Goal: Contribute content: Contribute content

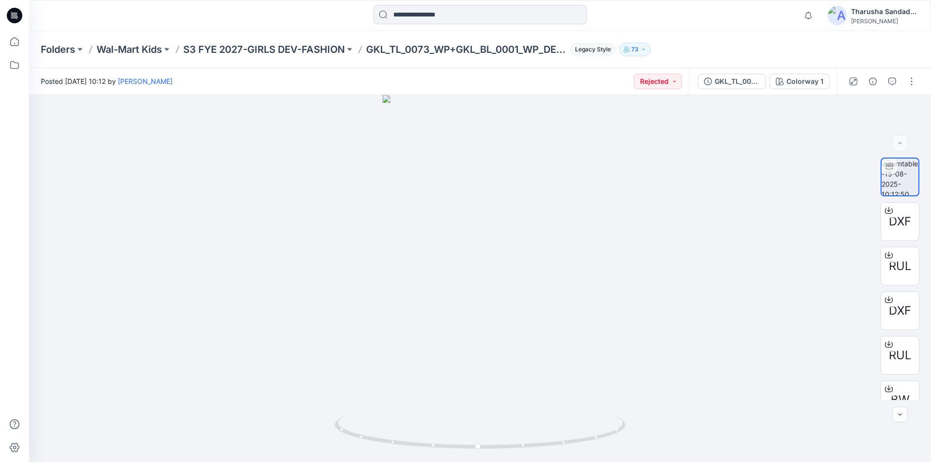
click at [408, 17] on input at bounding box center [479, 14] width 213 height 19
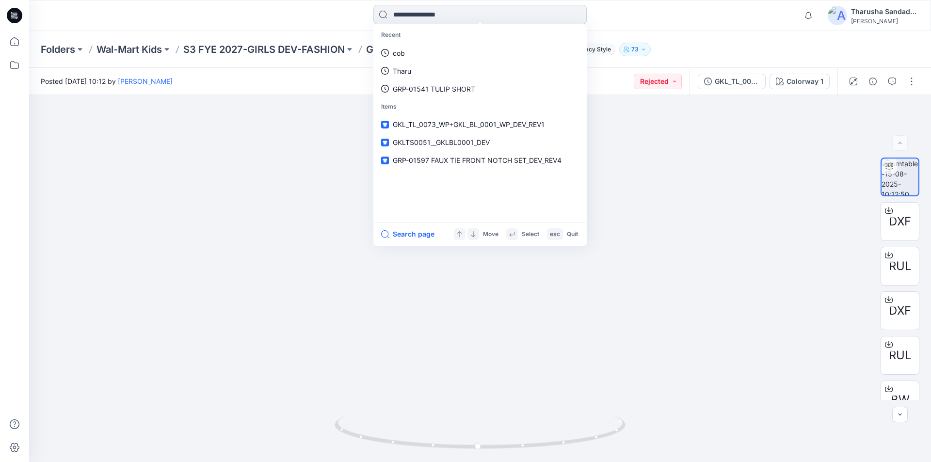
paste input "**********"
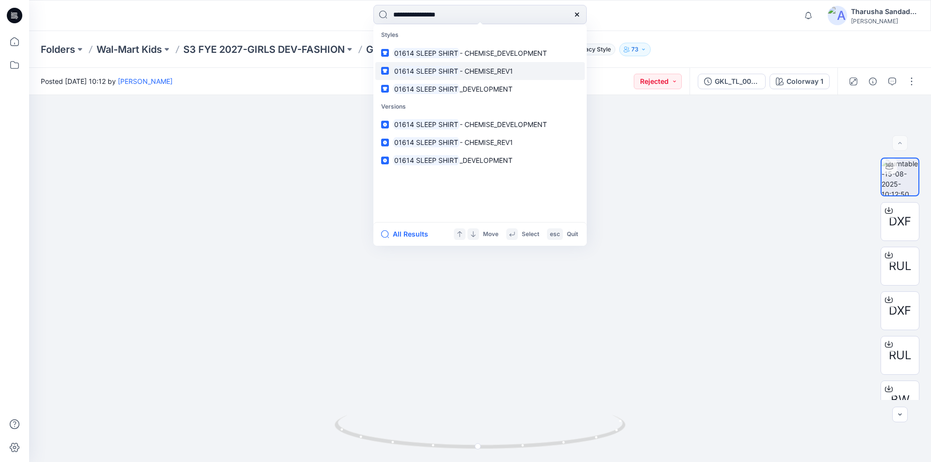
type input "**********"
click at [479, 73] on span "- CHEMISE_REV1" at bounding box center [486, 71] width 53 height 8
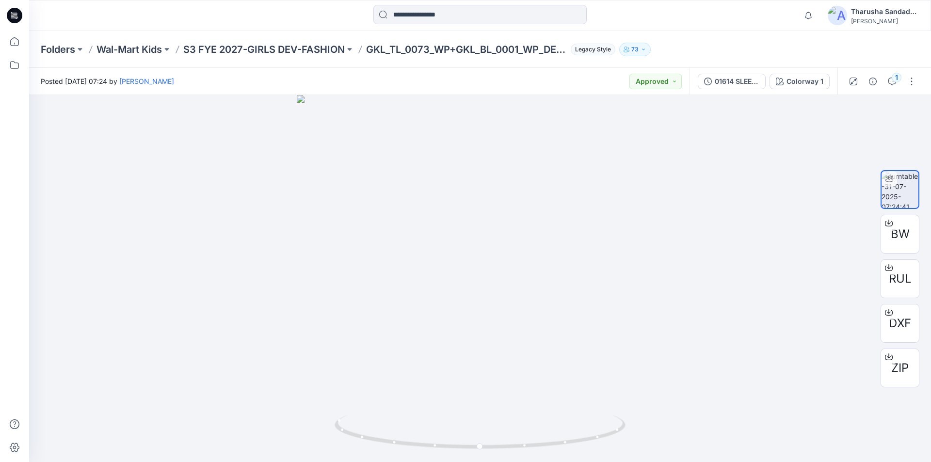
click at [13, 18] on icon at bounding box center [15, 16] width 16 height 16
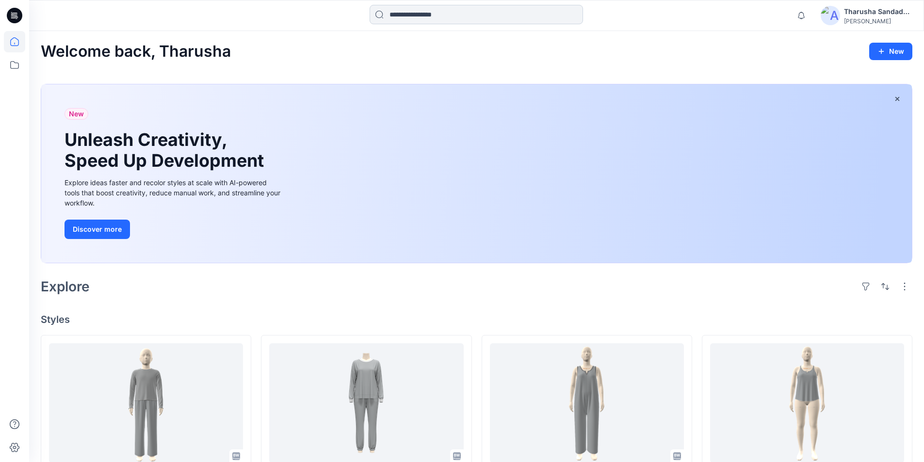
click at [443, 20] on input at bounding box center [476, 14] width 213 height 19
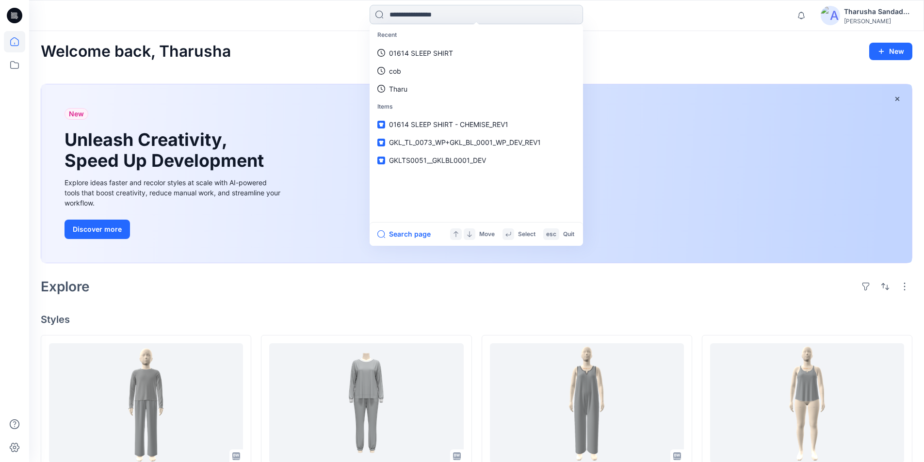
paste input "**********"
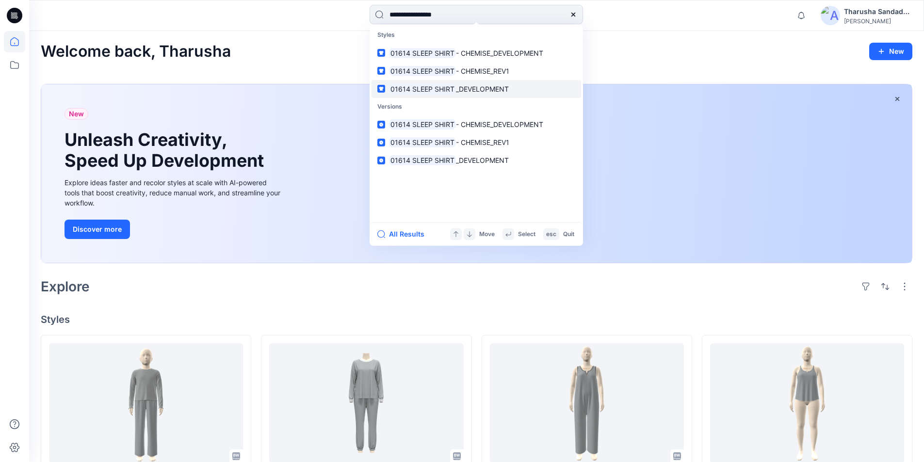
type input "**********"
click at [419, 89] on mark "01614 SLEEP SHIRT" at bounding box center [422, 88] width 67 height 11
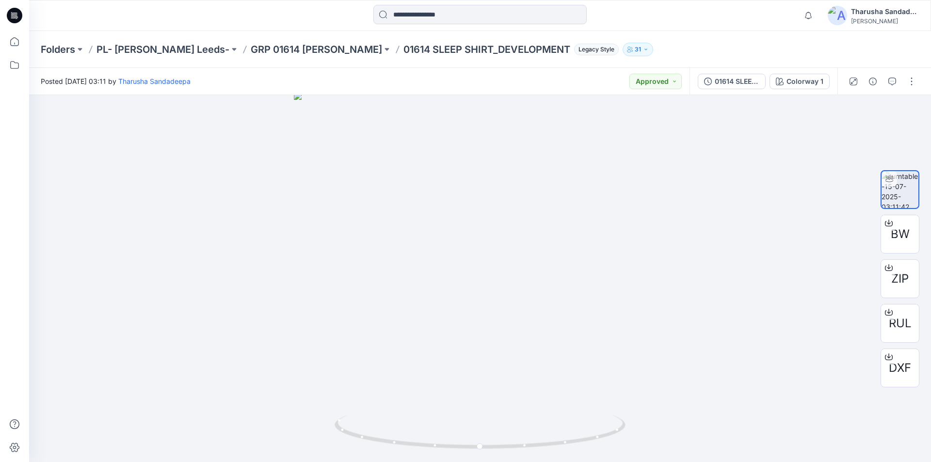
click at [25, 21] on div at bounding box center [14, 15] width 31 height 31
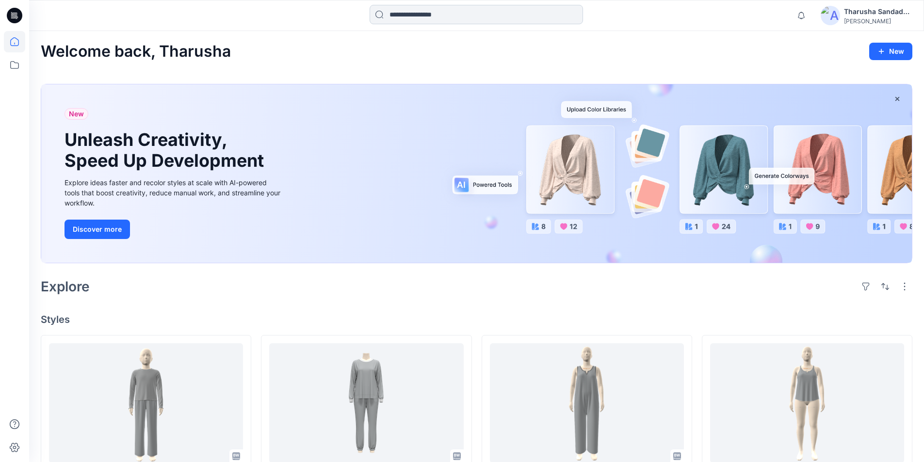
drag, startPoint x: 306, startPoint y: 32, endPoint x: 490, endPoint y: 17, distance: 184.4
click at [306, 32] on div "Welcome back, Tharusha New New Unleash Creativity, Speed Up Development Explore…" at bounding box center [476, 470] width 895 height 878
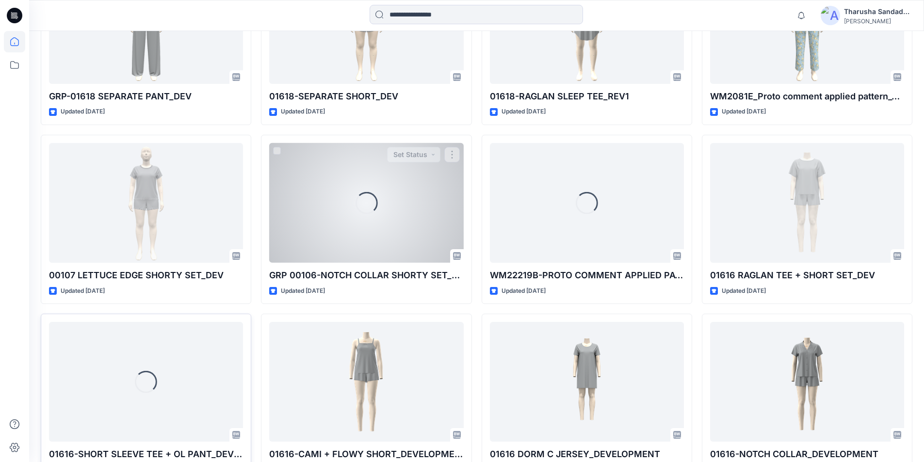
scroll to position [2935, 0]
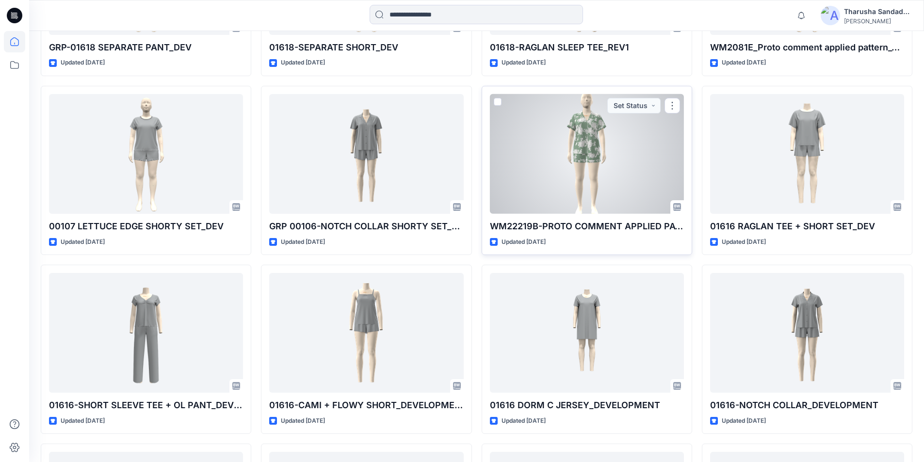
click at [570, 176] on div at bounding box center [587, 154] width 194 height 120
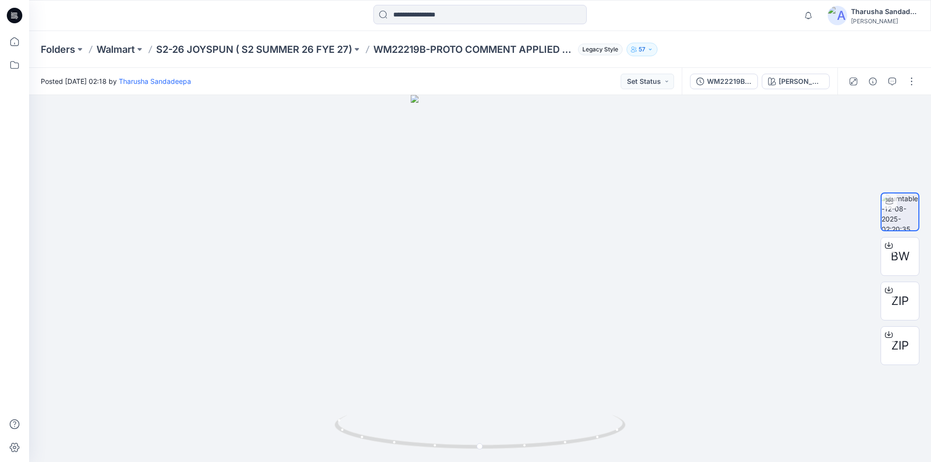
click at [13, 15] on icon at bounding box center [15, 16] width 16 height 16
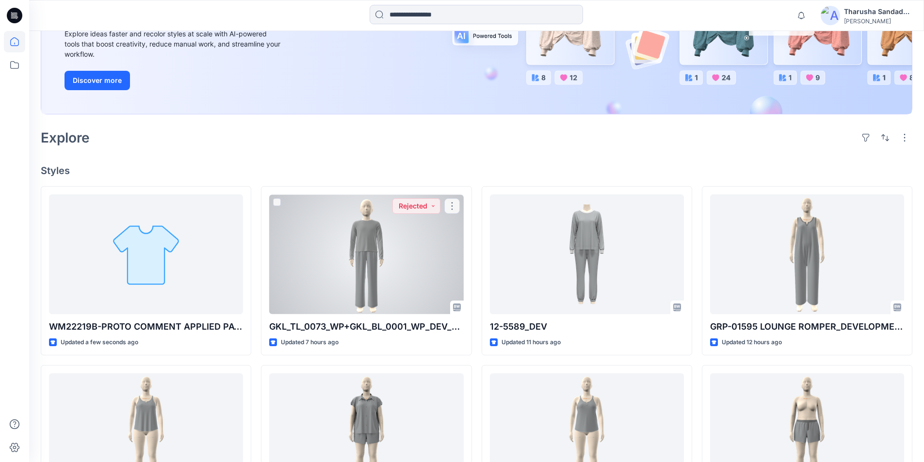
scroll to position [145, 0]
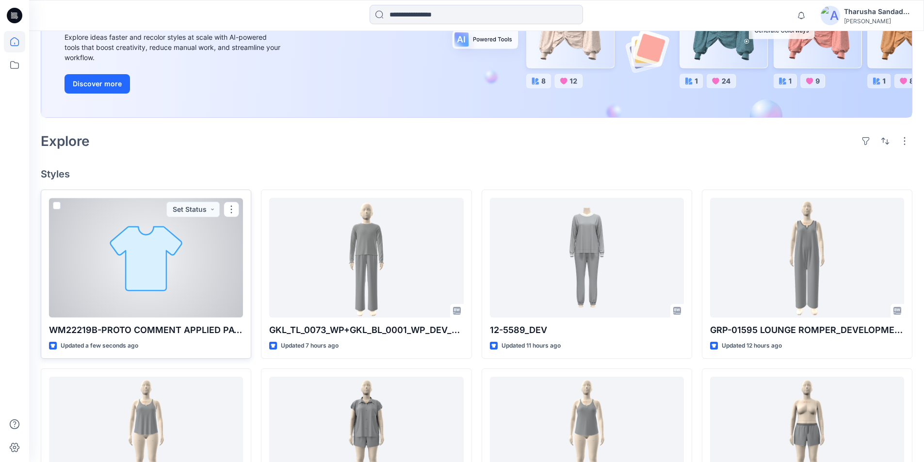
click at [134, 242] on div at bounding box center [146, 258] width 194 height 120
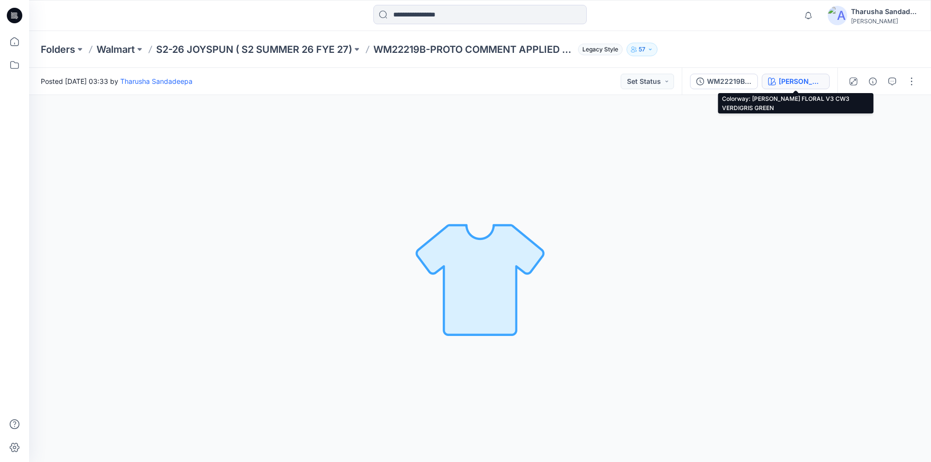
click at [793, 81] on div "[PERSON_NAME] FLORAL V3 CW3 VERDIGRIS GREEN" at bounding box center [801, 81] width 45 height 11
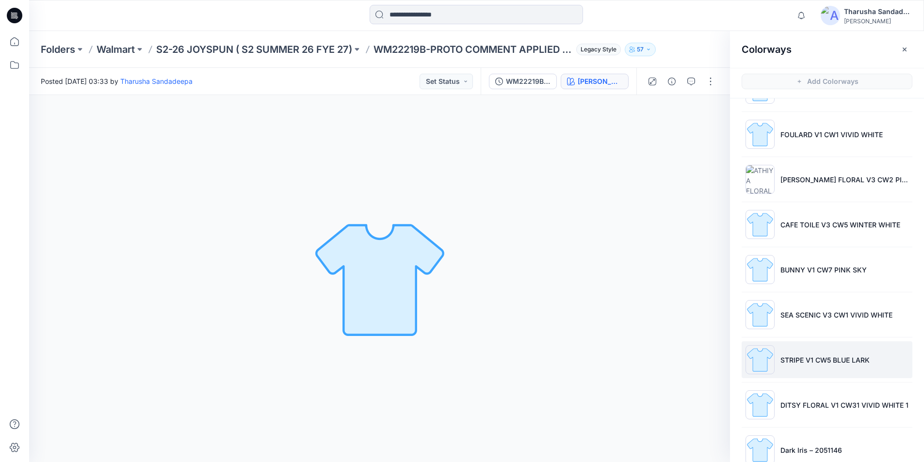
scroll to position [388, 0]
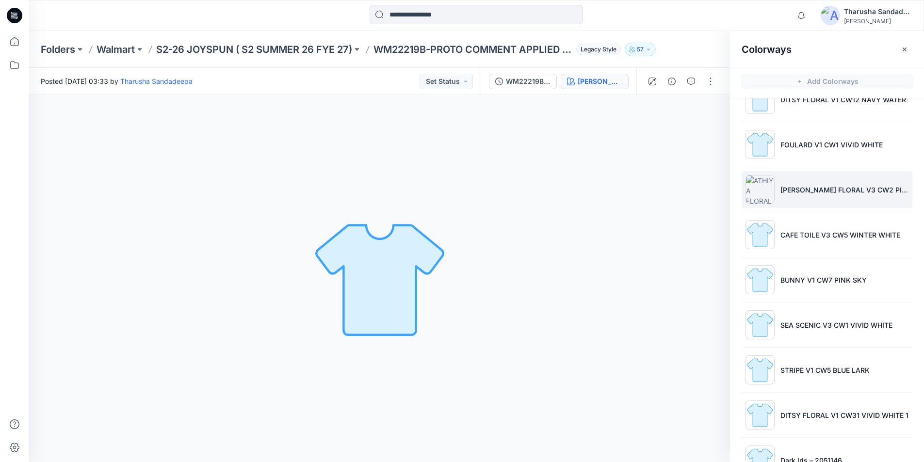
click at [785, 191] on p "ATHIYA FLORAL V3 CW2 PINK SKY" at bounding box center [844, 190] width 128 height 10
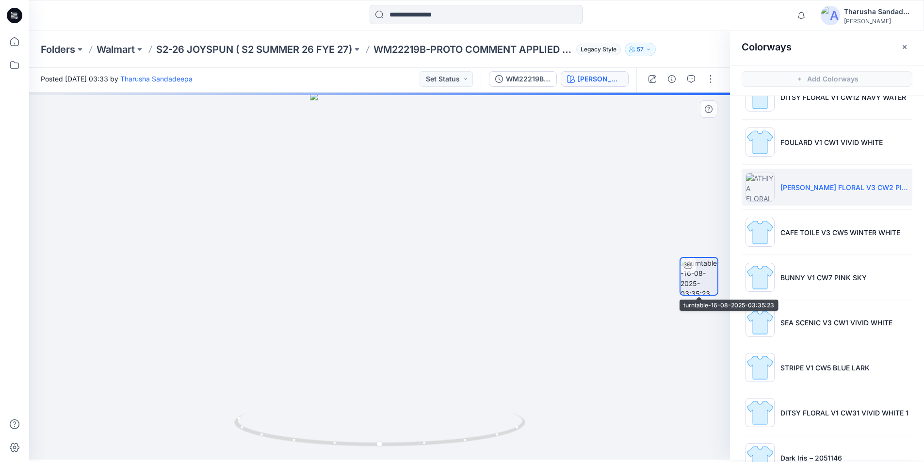
scroll to position [3, 0]
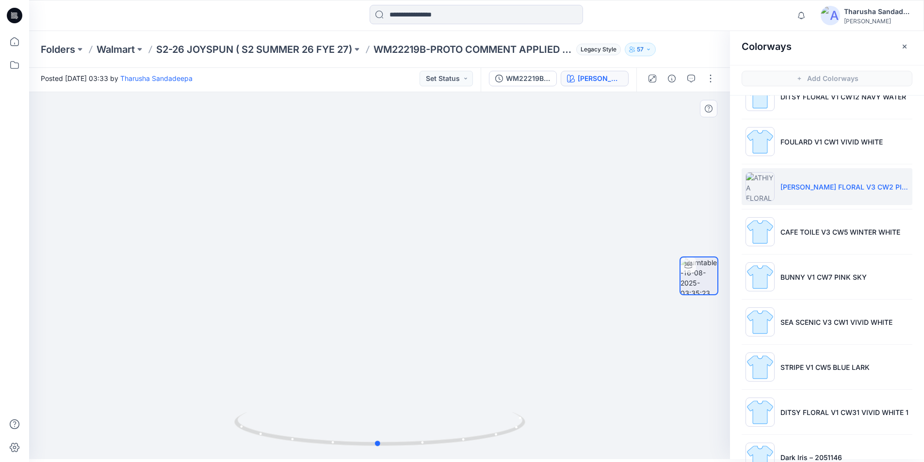
drag, startPoint x: 479, startPoint y: 442, endPoint x: 408, endPoint y: 380, distance: 94.8
click at [469, 440] on icon at bounding box center [380, 430] width 293 height 36
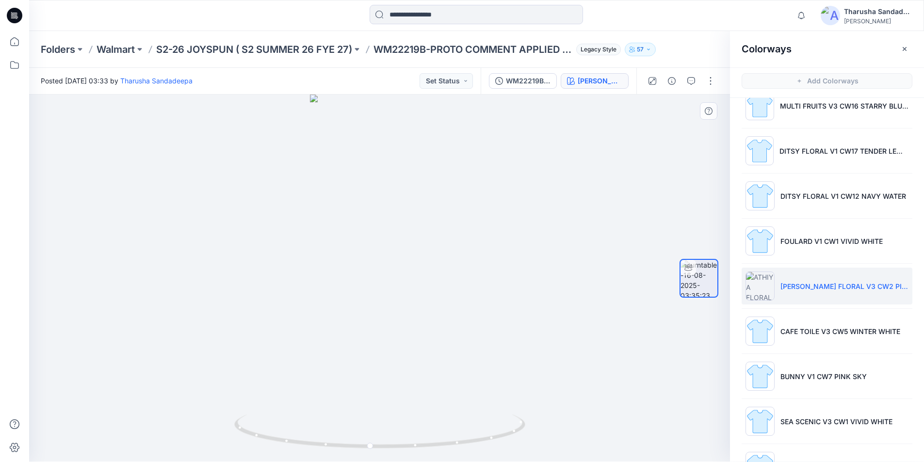
scroll to position [0, 0]
drag, startPoint x: 537, startPoint y: 86, endPoint x: 533, endPoint y: 79, distance: 8.2
click at [537, 70] on div "WM22219B-PROTO COMMENT APPLIED PATTERN_COLORWAY_REV8 ATHIYA FLORAL V3 CW2 PINK …" at bounding box center [559, 81] width 156 height 27
click at [521, 84] on div "WM22219B-PROTO COMMENT APPLIED PATTERN_COLORWAY_REV8" at bounding box center [528, 81] width 45 height 11
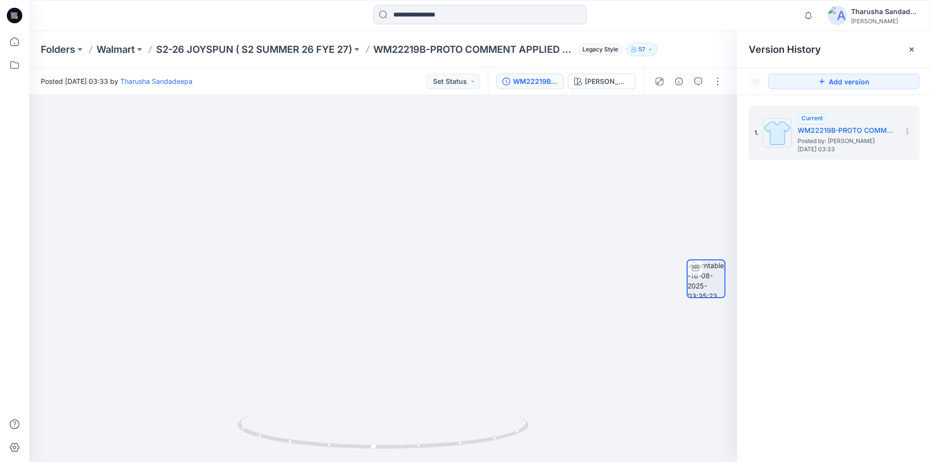
click at [22, 14] on div at bounding box center [14, 15] width 31 height 31
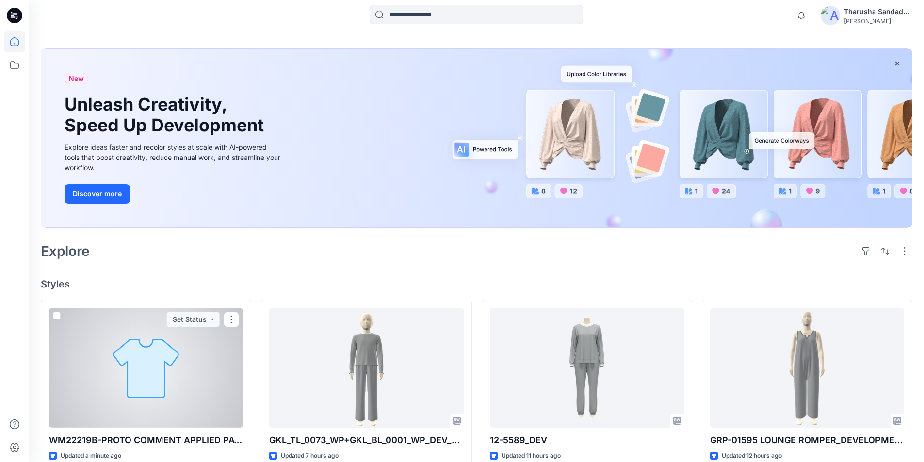
scroll to position [48, 0]
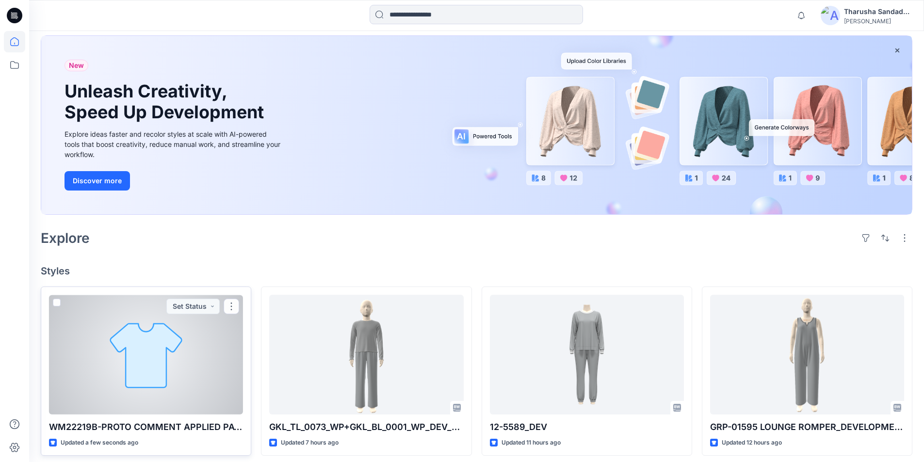
click at [184, 321] on div at bounding box center [146, 355] width 194 height 120
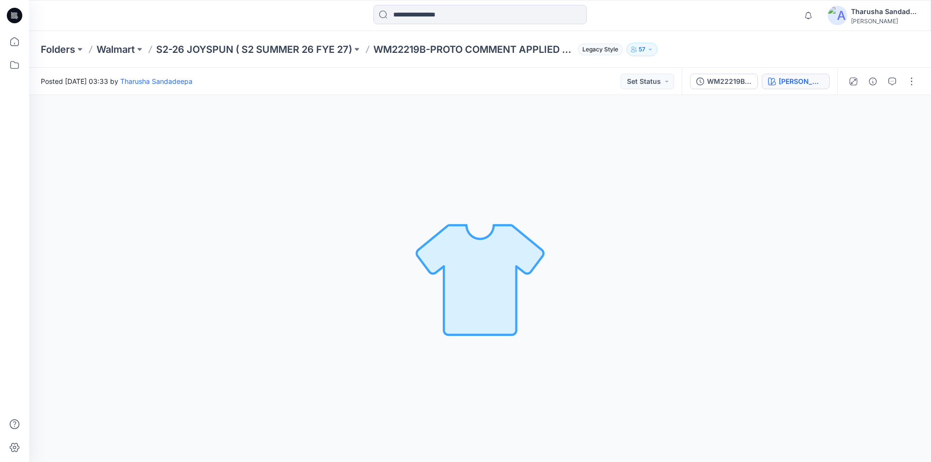
click at [790, 89] on button "[PERSON_NAME] FLORAL V3 CW3 VERDIGRIS GREEN" at bounding box center [796, 82] width 68 height 16
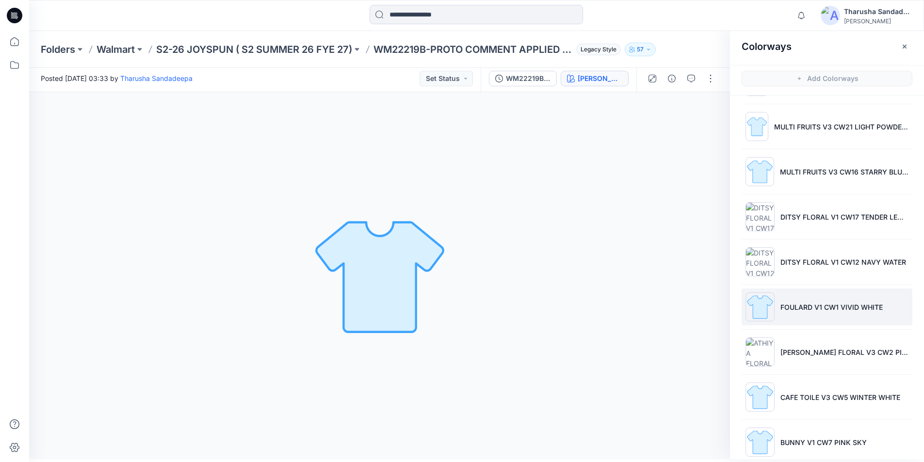
scroll to position [242, 0]
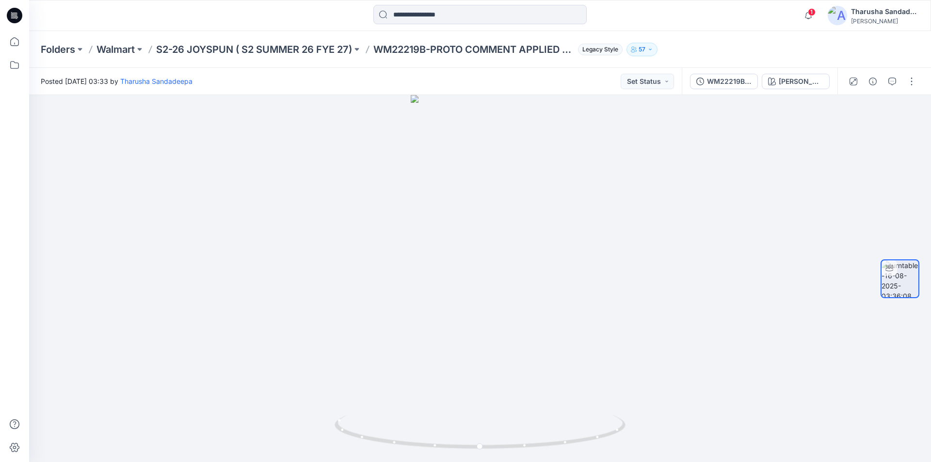
click at [21, 17] on icon at bounding box center [15, 16] width 16 height 16
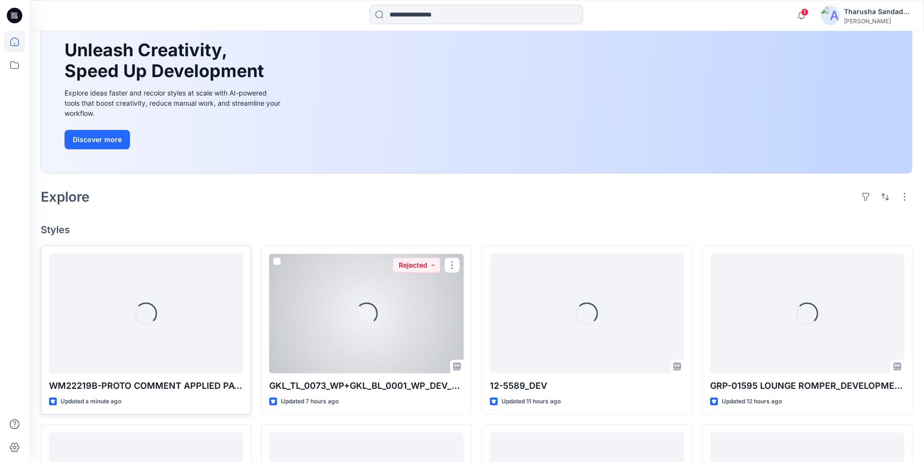
scroll to position [97, 0]
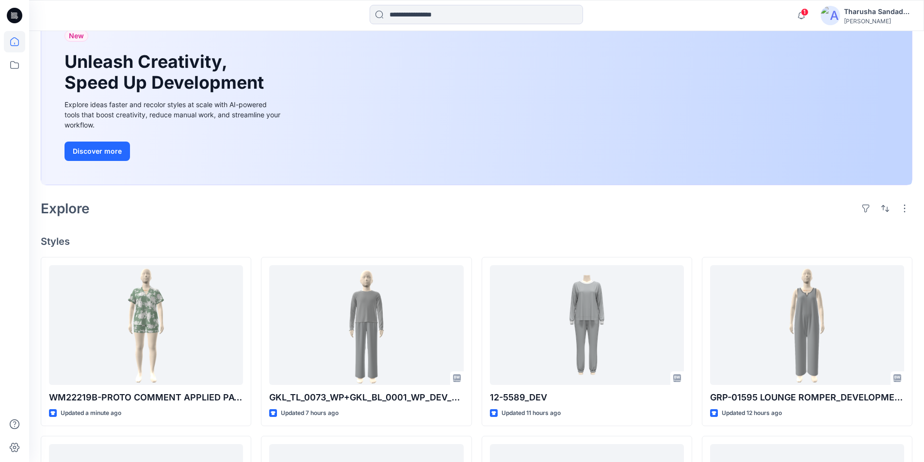
scroll to position [97, 0]
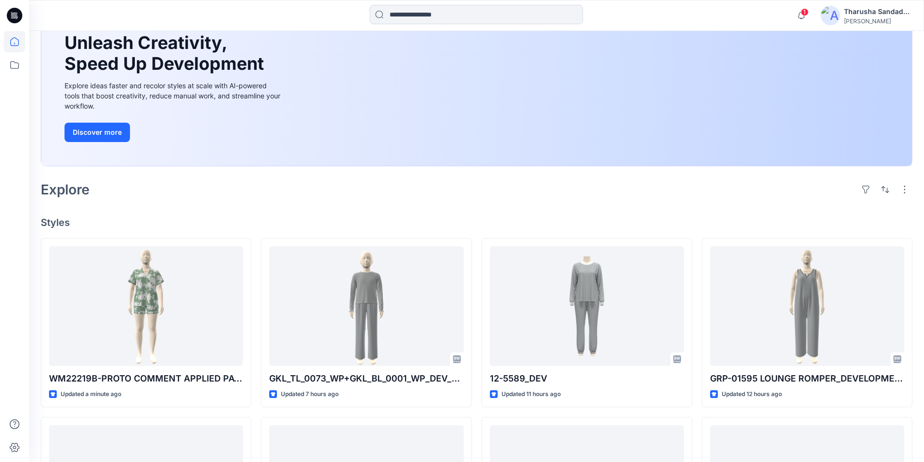
click at [304, 210] on div "Welcome back, Tharusha New New Unleash Creativity, Speed Up Development Explore…" at bounding box center [476, 373] width 895 height 878
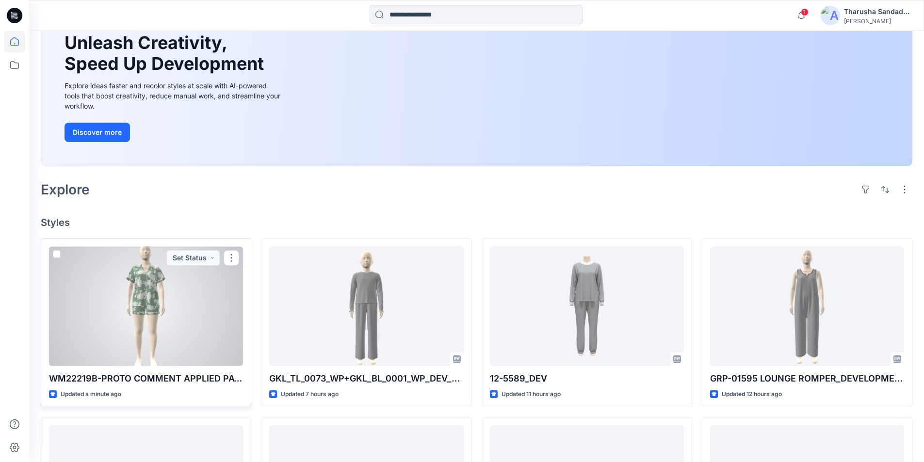
click at [174, 316] on div at bounding box center [146, 306] width 194 height 120
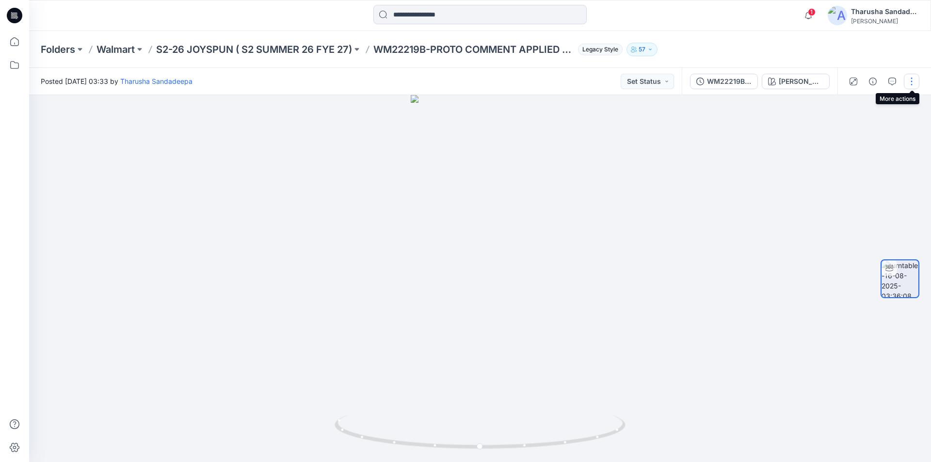
click at [914, 83] on button "button" at bounding box center [912, 82] width 16 height 16
click at [896, 102] on button "Edit" at bounding box center [870, 104] width 89 height 18
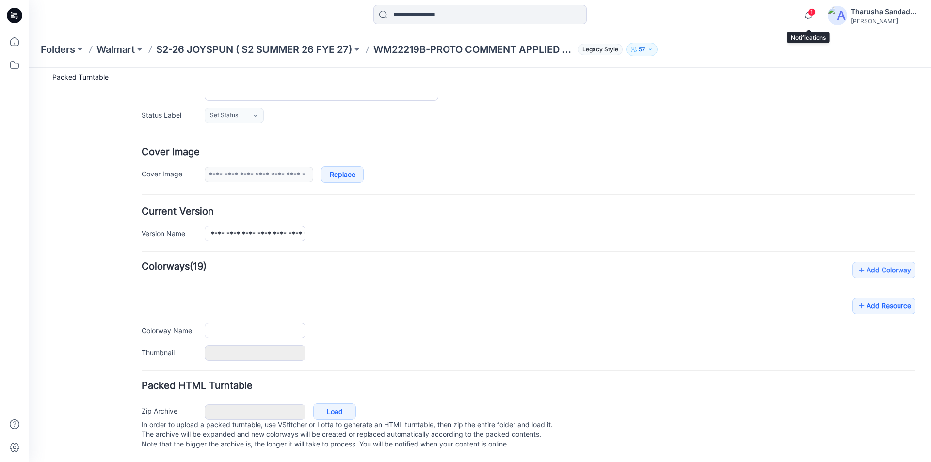
type input "**********"
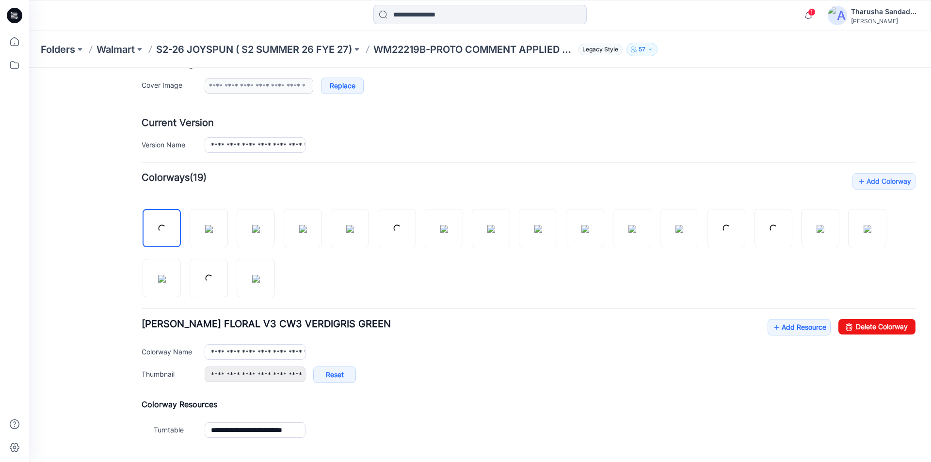
scroll to position [288, 0]
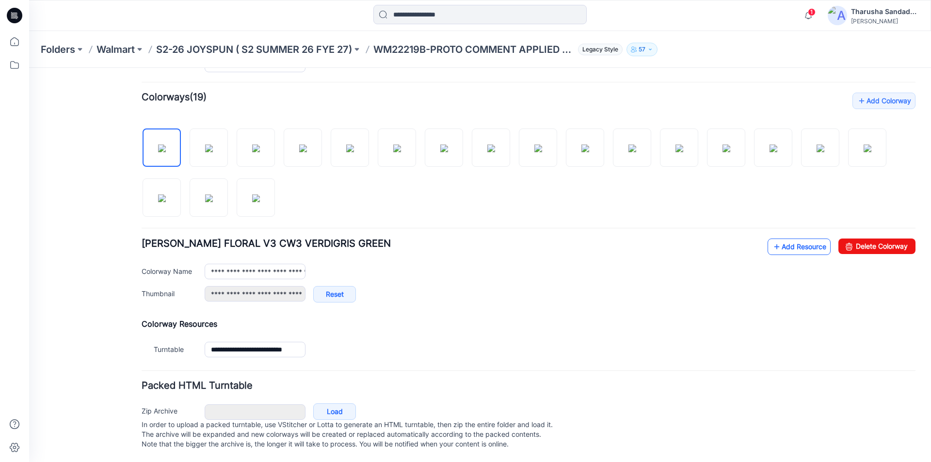
click at [802, 239] on link "Add Resource" at bounding box center [799, 247] width 63 height 16
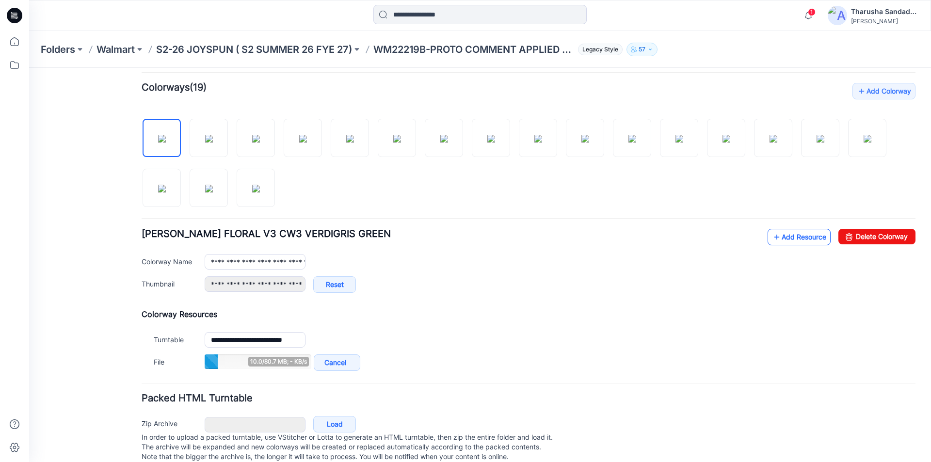
click at [805, 236] on link "Add Resource" at bounding box center [799, 237] width 63 height 16
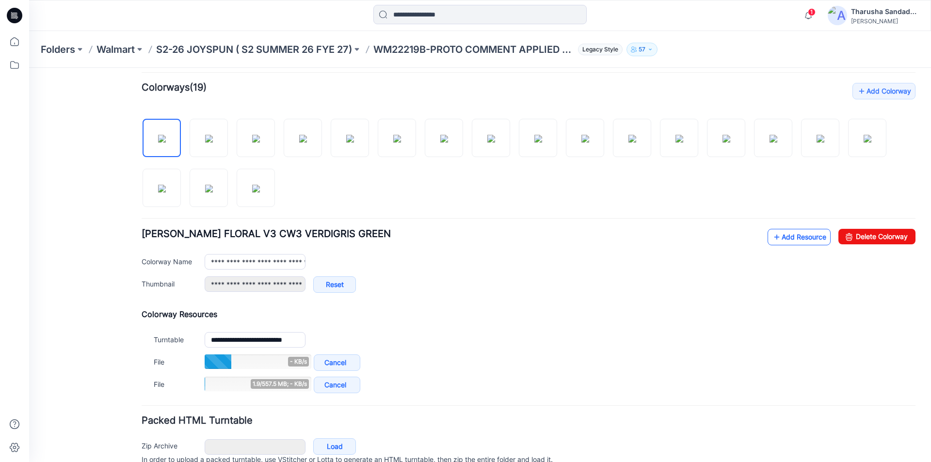
click at [813, 236] on link "Add Resource" at bounding box center [799, 237] width 63 height 16
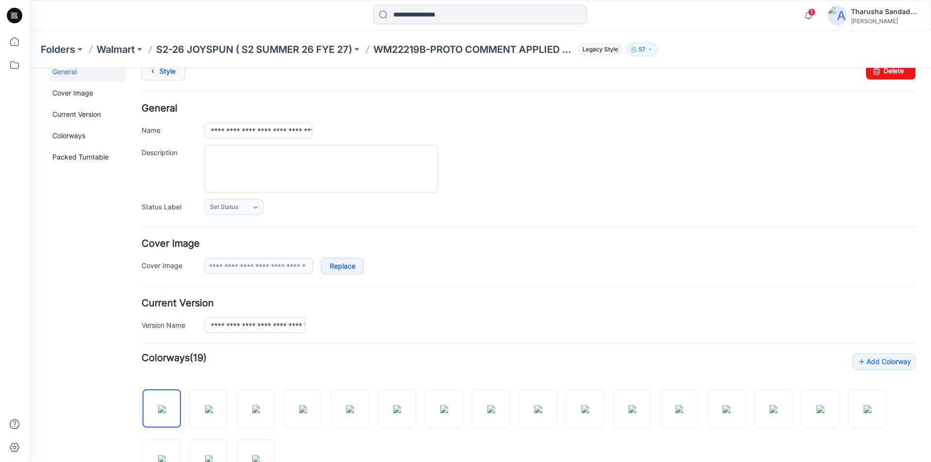
scroll to position [0, 0]
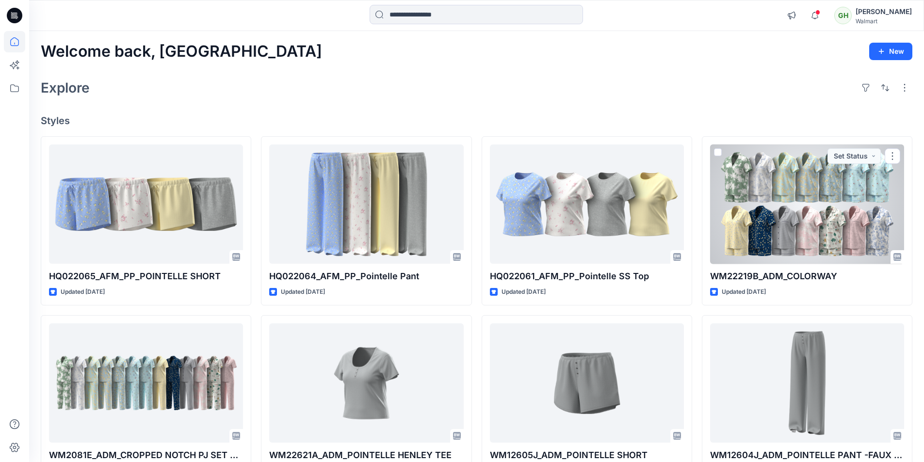
click at [830, 230] on div at bounding box center [807, 205] width 194 height 120
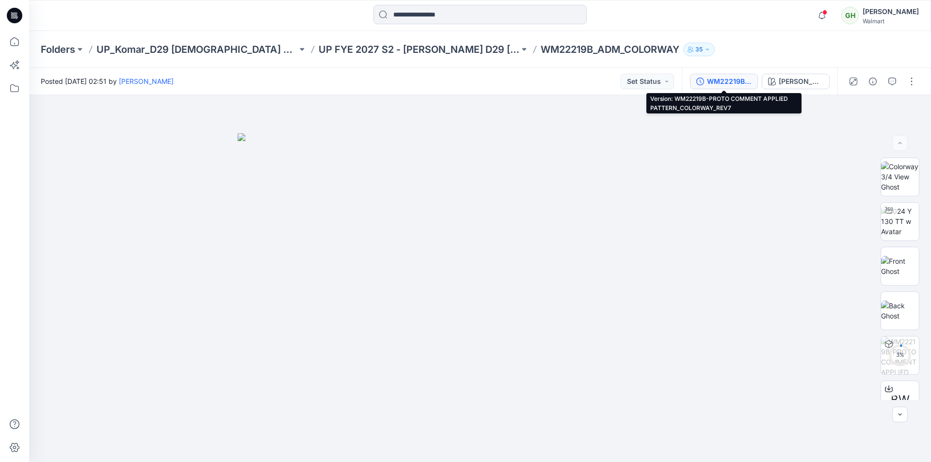
click at [731, 86] on div "WM22219B-PROTO COMMENT APPLIED PATTERN_COLORWAY_REV7" at bounding box center [729, 81] width 45 height 11
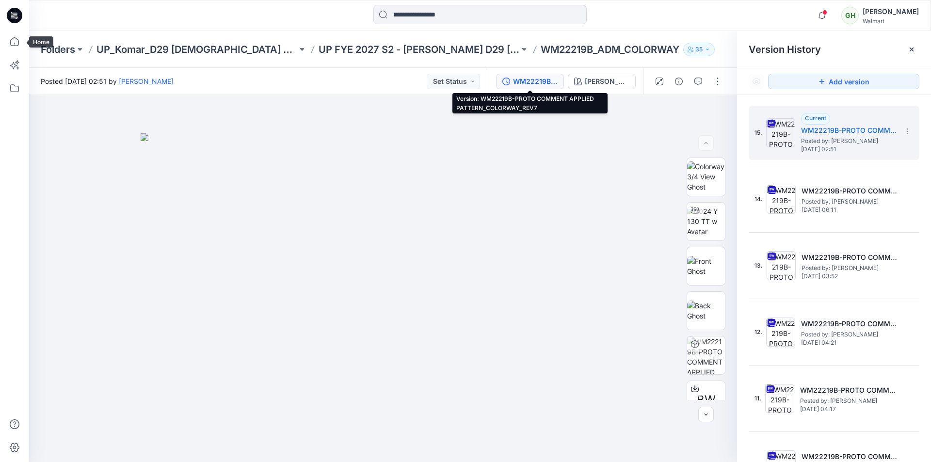
click at [15, 9] on icon at bounding box center [15, 16] width 16 height 16
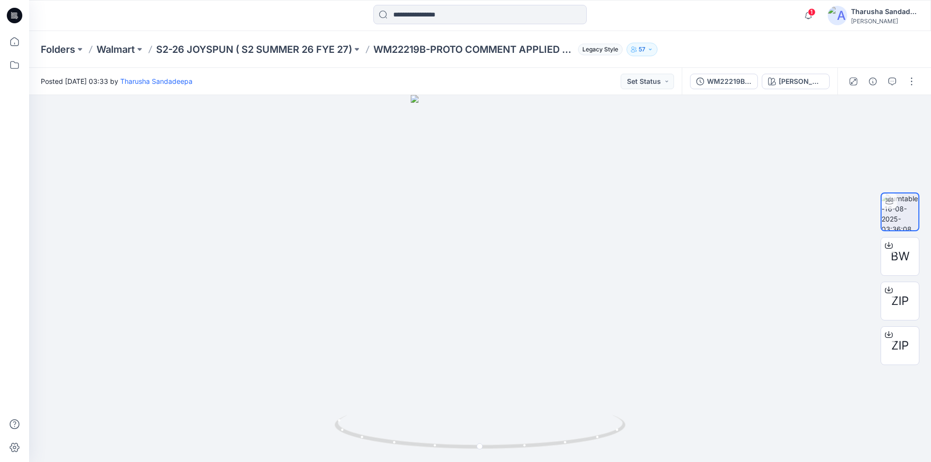
click at [274, 5] on div at bounding box center [480, 15] width 451 height 21
click at [811, 16] on icon "button" at bounding box center [808, 15] width 7 height 6
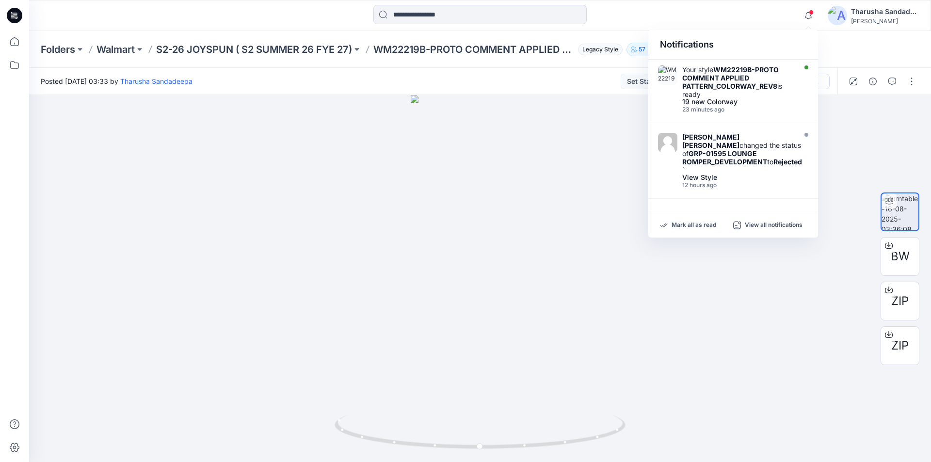
click at [708, 230] on div "Mark all as read View all notifications" at bounding box center [733, 225] width 170 height 24
click at [296, 28] on div "Notifications Your style WM22219B-PROTO COMMENT APPLIED PATTERN_COLORWAY_REV8 i…" at bounding box center [480, 15] width 902 height 31
